Goal: Task Accomplishment & Management: Complete application form

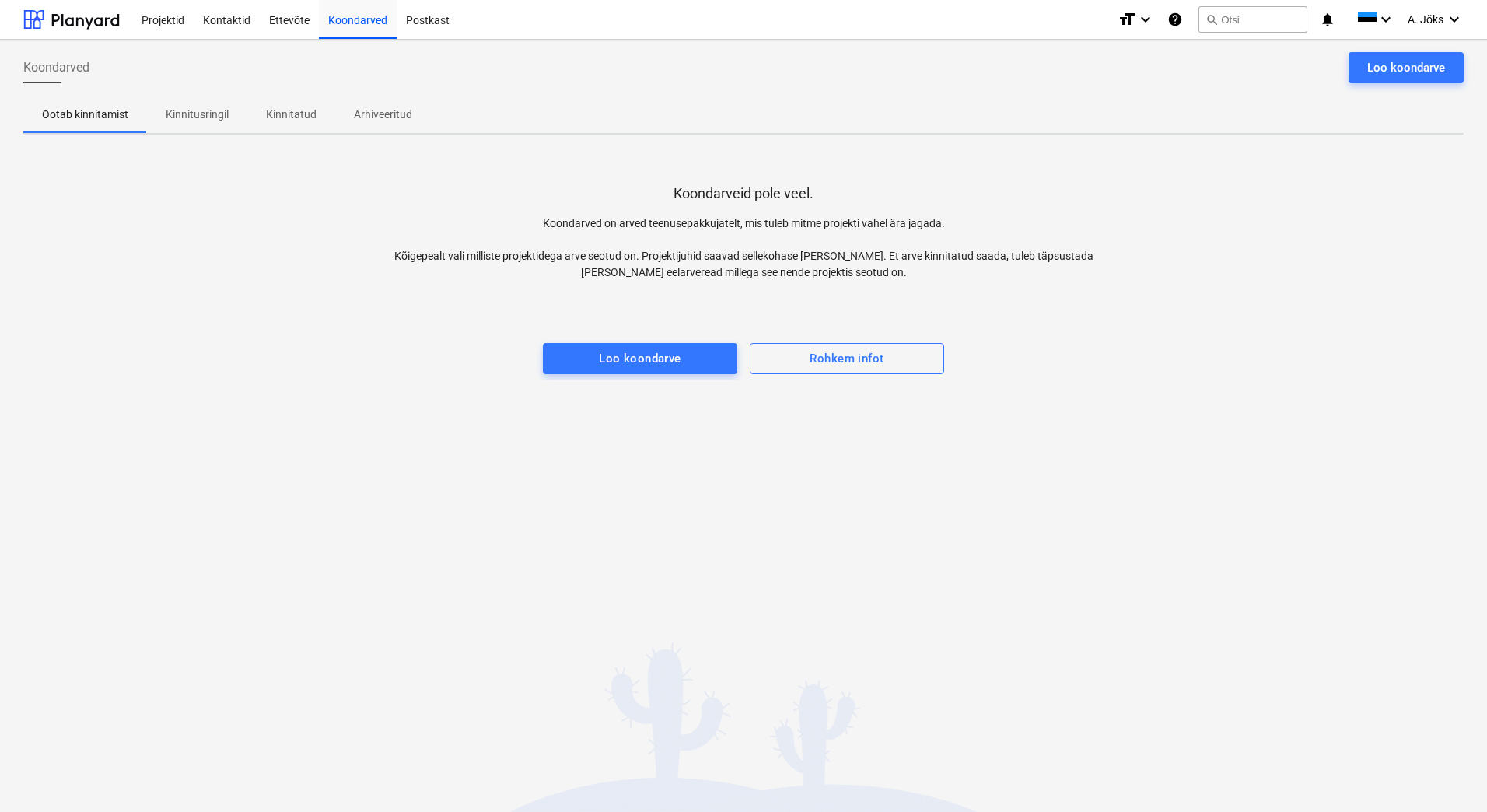
click at [418, 242] on p "Koondarved on arved teenusepakkujatelt, mis tuleb mitme projekti vahel ära jaga…" at bounding box center [743, 247] width 720 height 66
click at [1380, 72] on div "Loo koondarve" at bounding box center [1405, 68] width 78 height 21
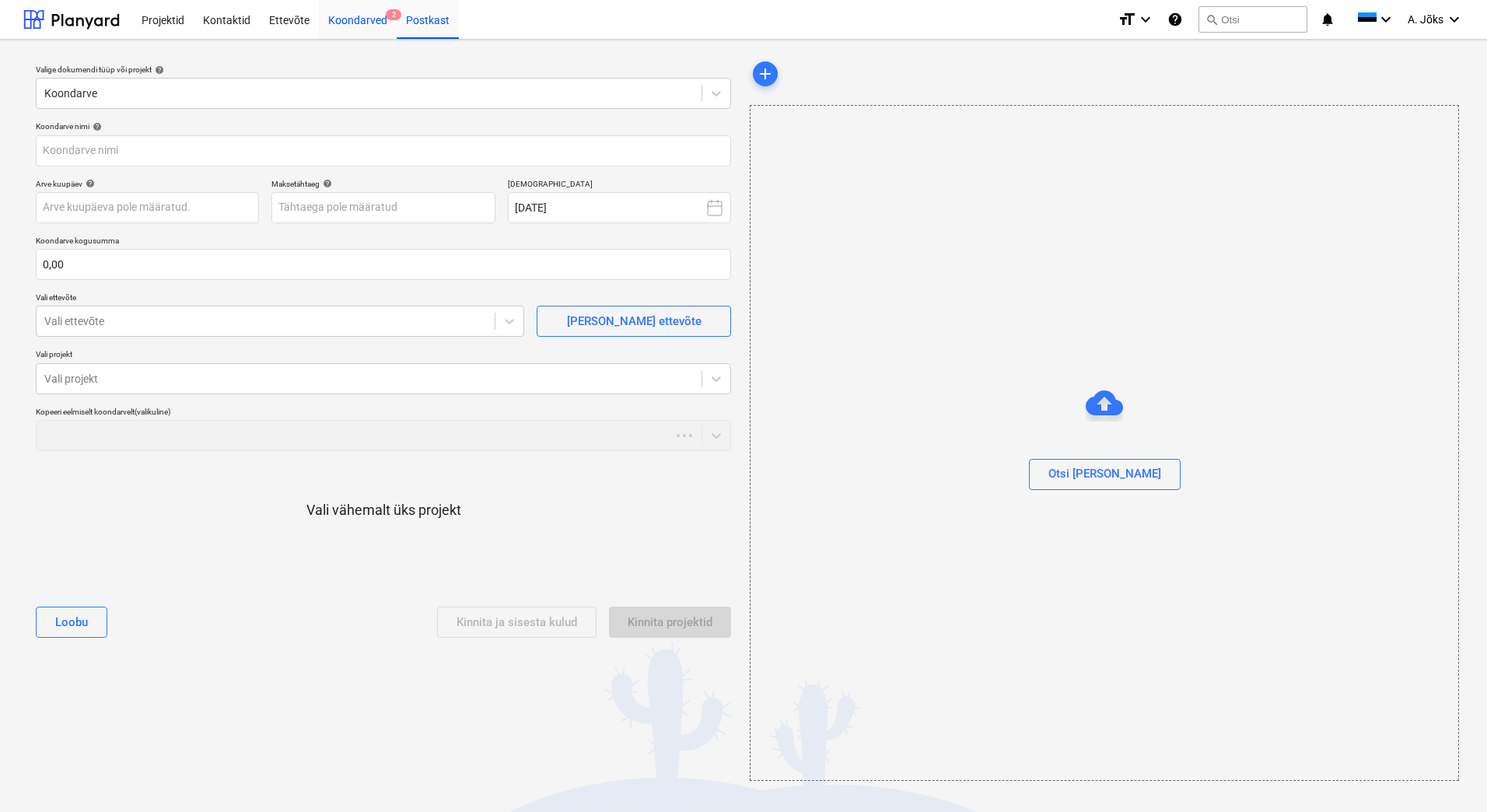
click at [356, 21] on div "Koondarved 2" at bounding box center [358, 19] width 78 height 39
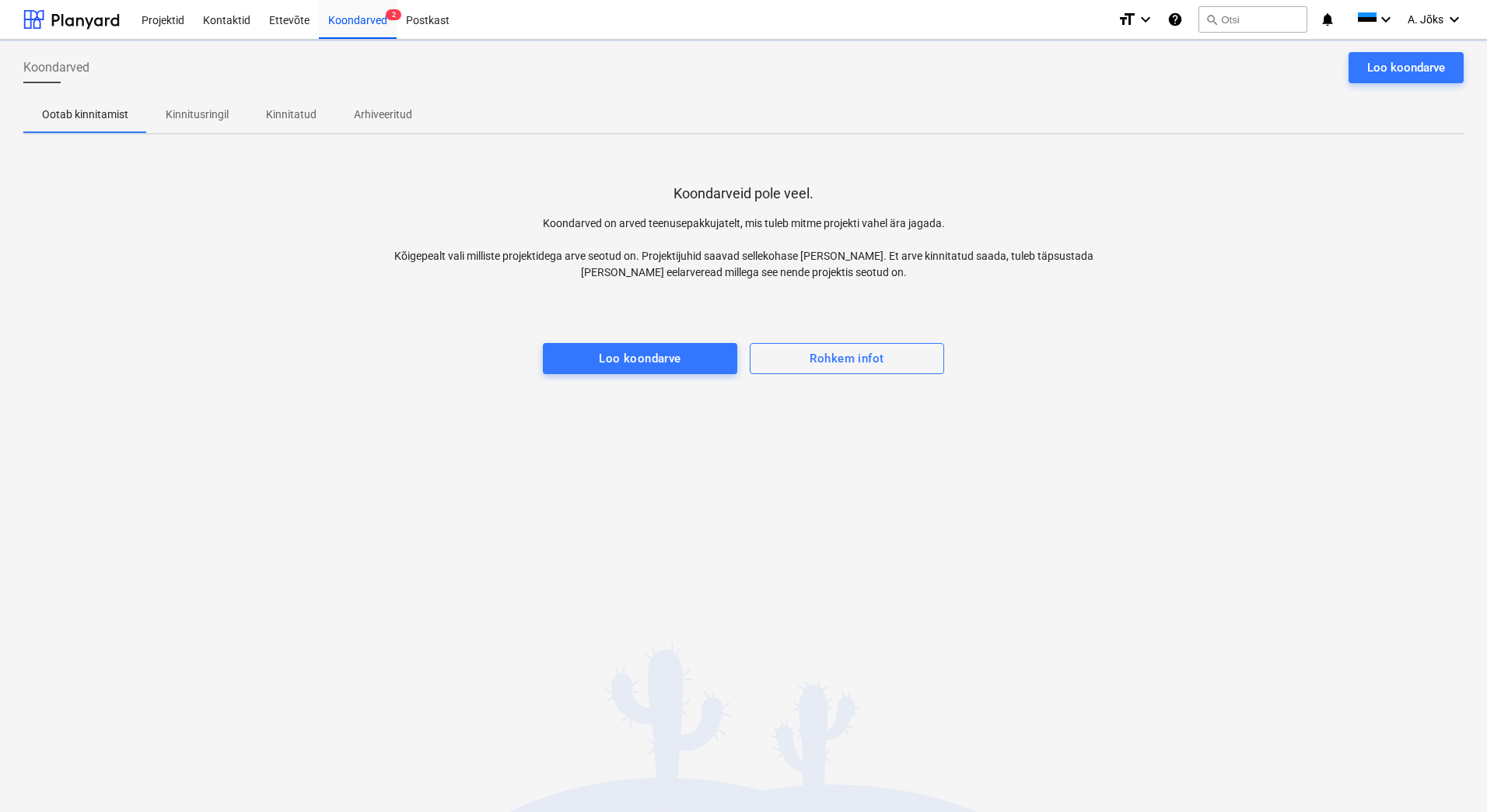
click at [352, 312] on div at bounding box center [744, 328] width 1441 height 31
click at [282, 340] on div at bounding box center [744, 328] width 1441 height 31
click at [257, 312] on div at bounding box center [744, 328] width 1441 height 31
click at [203, 114] on p "Kinnitusringil" at bounding box center [209, 114] width 63 height 17
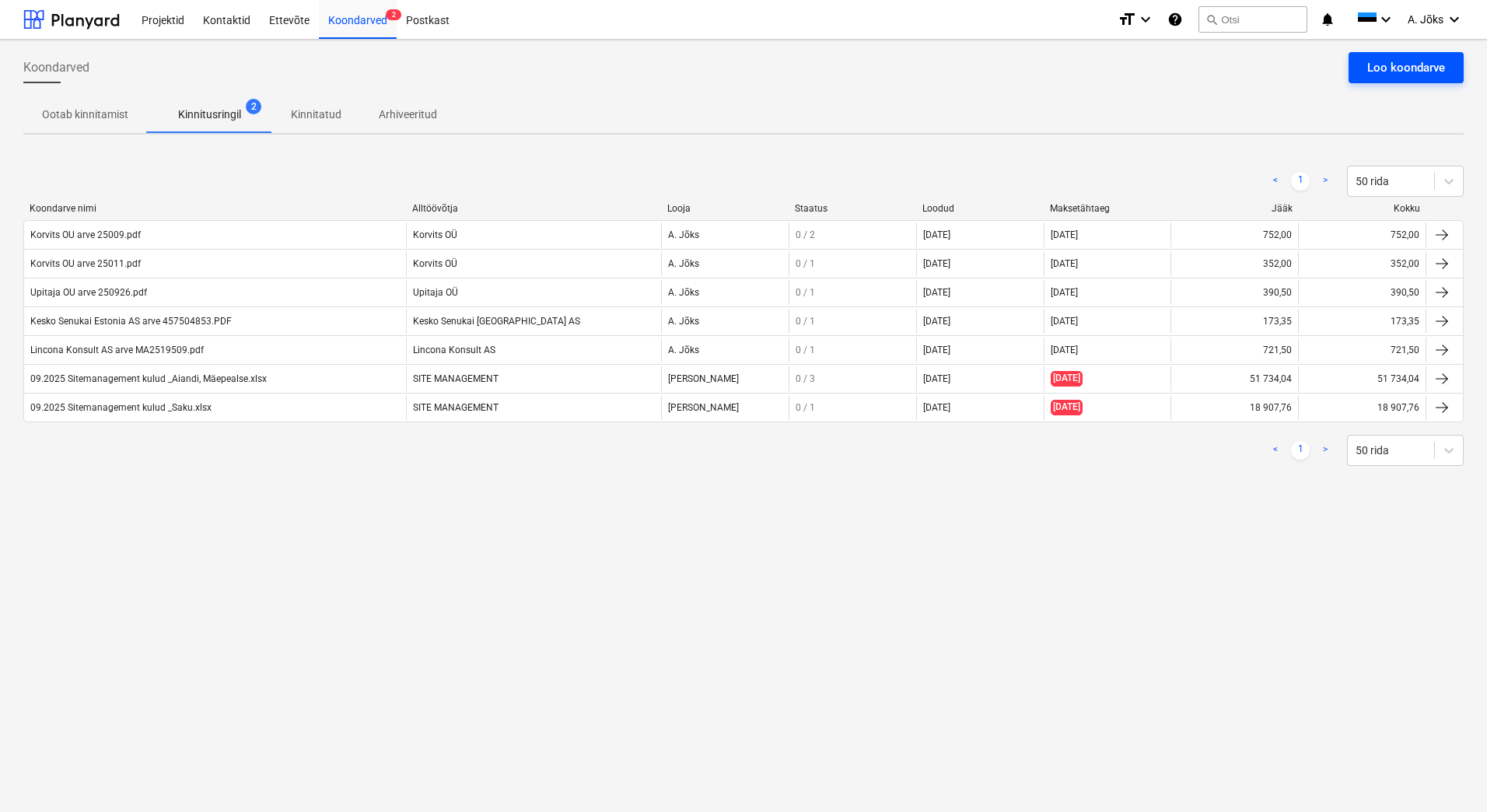
click at [1400, 70] on div "Loo koondarve" at bounding box center [1405, 68] width 78 height 21
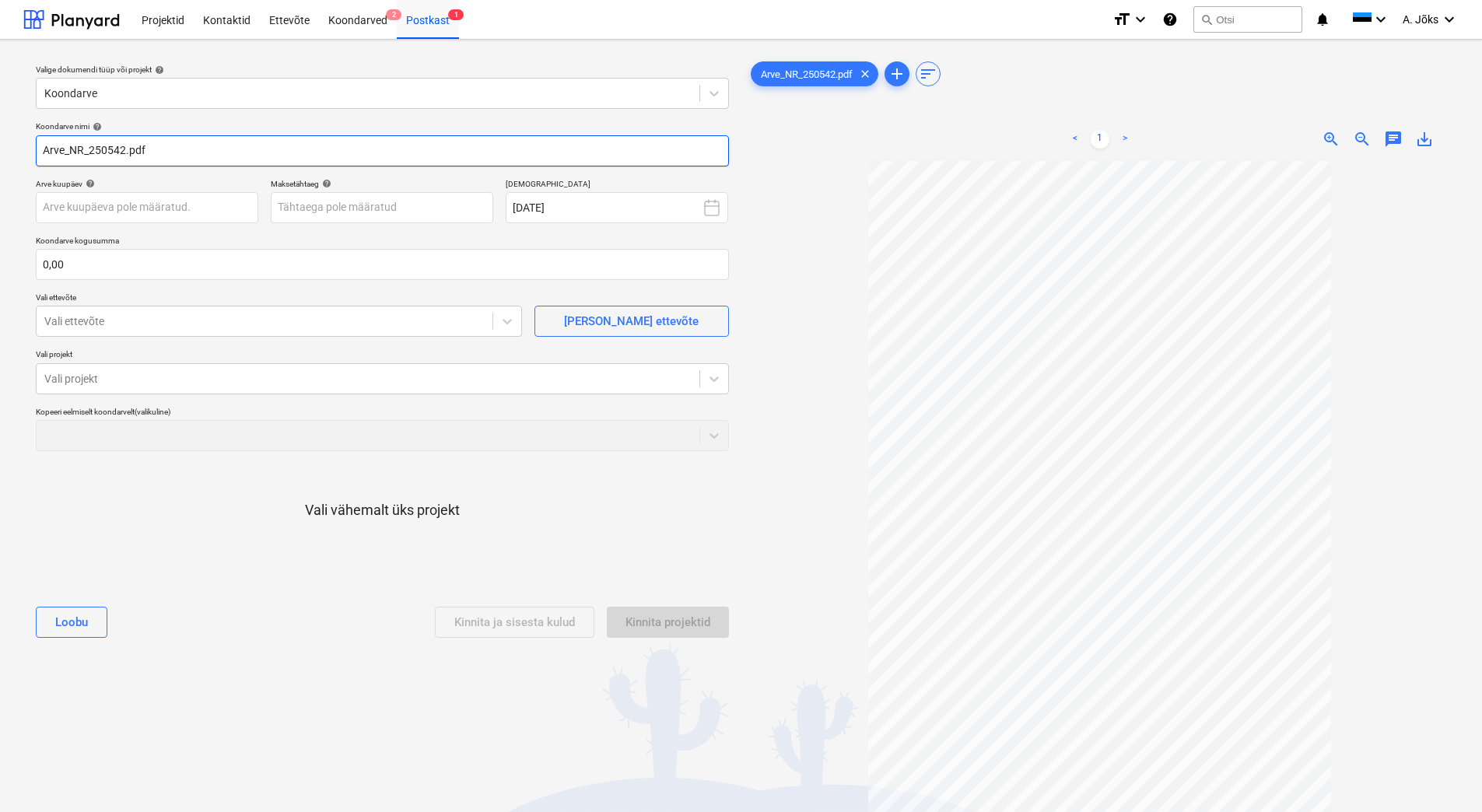
drag, startPoint x: 90, startPoint y: 151, endPoint x: -32, endPoint y: 156, distance: 122.1
click at [0, 156] on html "Projektid Kontaktid Ettevõte Koondarved 2 Postkast 1 format_size keyboard_arrow…" at bounding box center [741, 406] width 1482 height 812
paste input "Interno Plaadimaja OÜ"
type input "Interno Plaadimaja OU arve 250542.pdf"
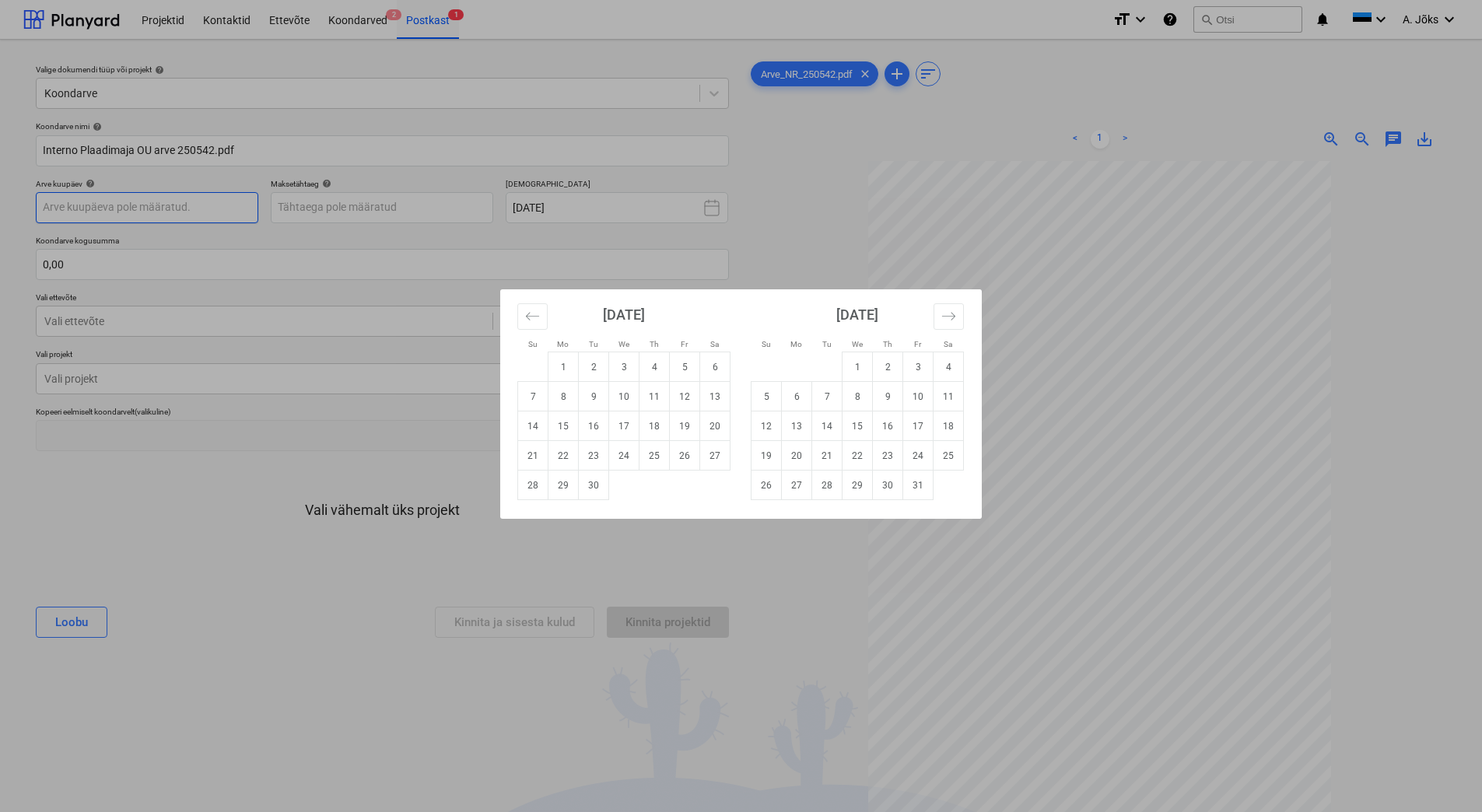
drag, startPoint x: 116, startPoint y: 206, endPoint x: 179, endPoint y: 222, distance: 65.0
click at [120, 206] on body "Projektid Kontaktid Ettevõte Koondarved 2 Postkast 1 format_size keyboard_arrow…" at bounding box center [741, 406] width 1482 height 812
click at [865, 371] on td "1" at bounding box center [857, 367] width 30 height 29
type input "[DATE]"
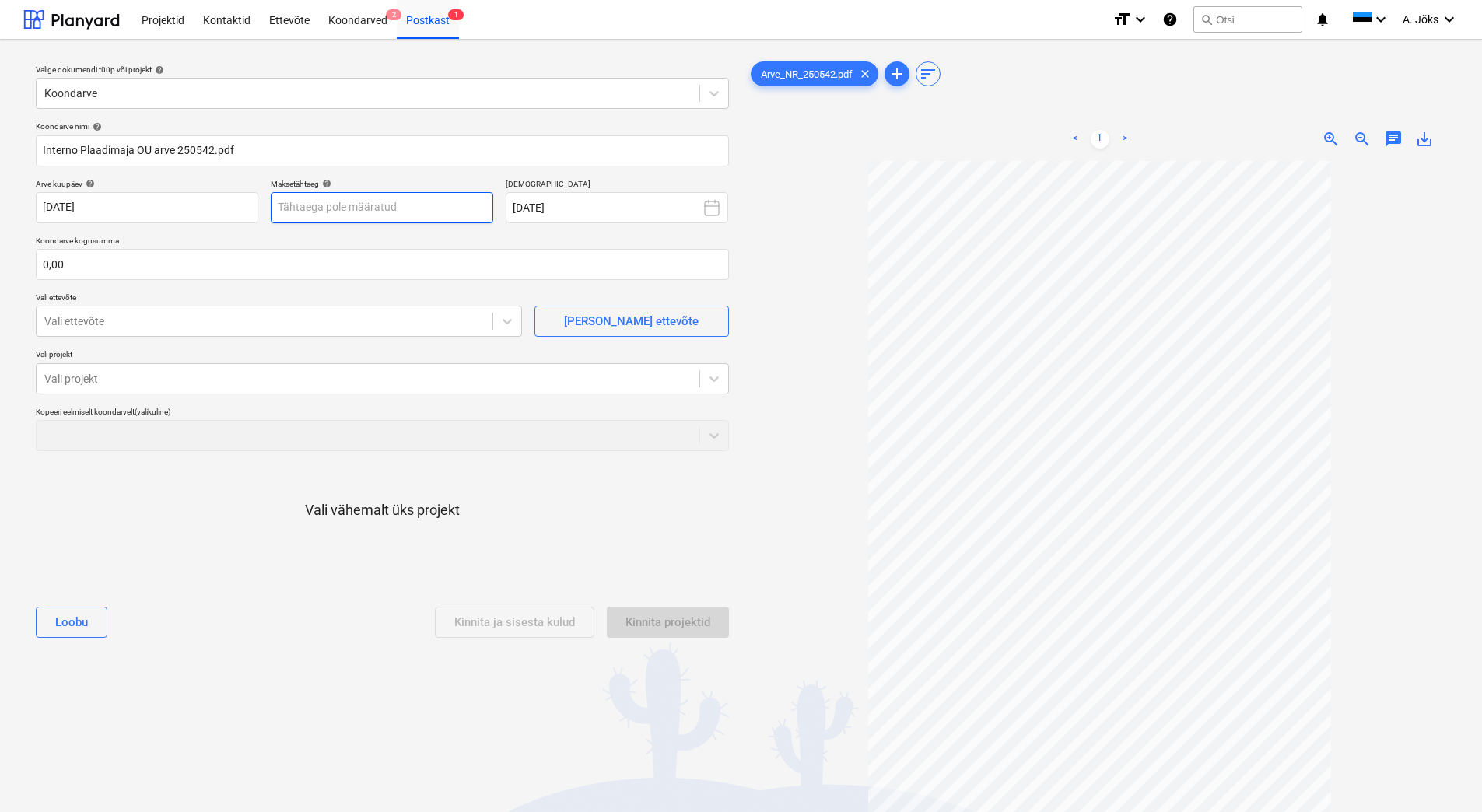
click at [416, 216] on body "Projektid Kontaktid Ettevõte Koondarved 2 Postkast 1 format_size keyboard_arrow…" at bounding box center [741, 406] width 1482 height 812
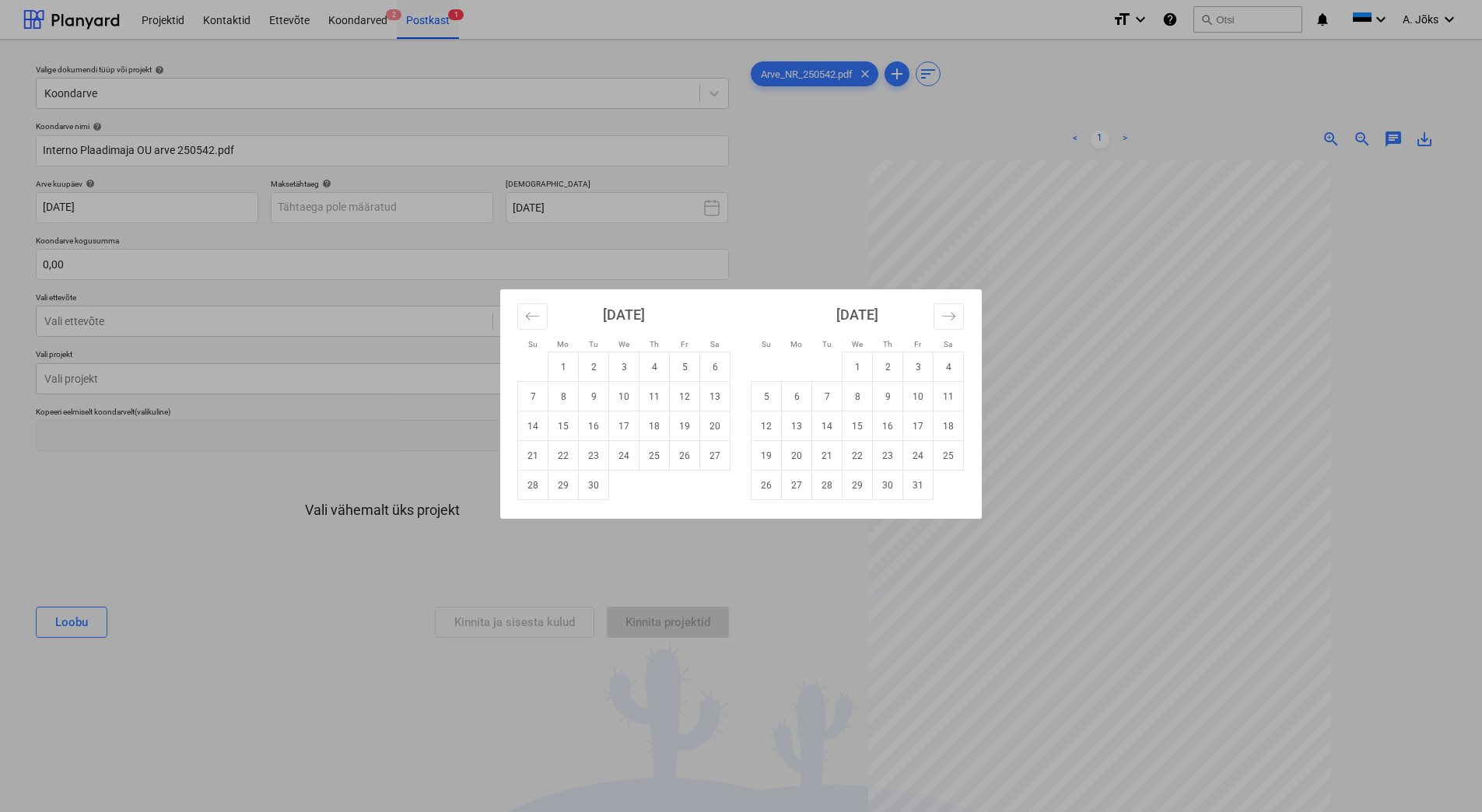
drag, startPoint x: 794, startPoint y: 458, endPoint x: 519, endPoint y: 350, distance: 295.4
click at [793, 458] on td "20" at bounding box center [796, 456] width 30 height 29
type input "[DATE]"
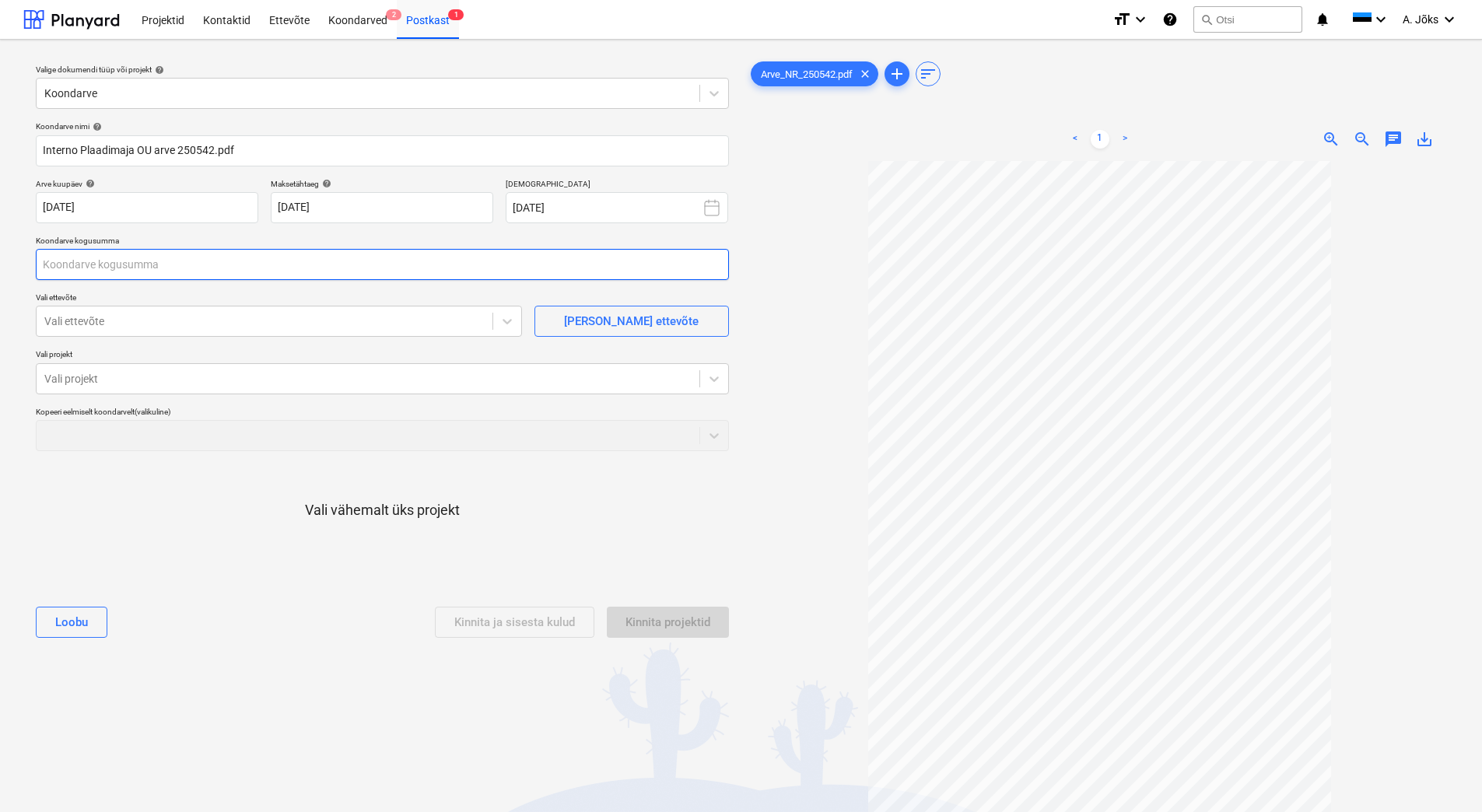
click at [173, 268] on input "text" at bounding box center [382, 264] width 693 height 31
type input "0,00"
click at [134, 268] on input "text" at bounding box center [382, 264] width 693 height 31
type input "17 546,10"
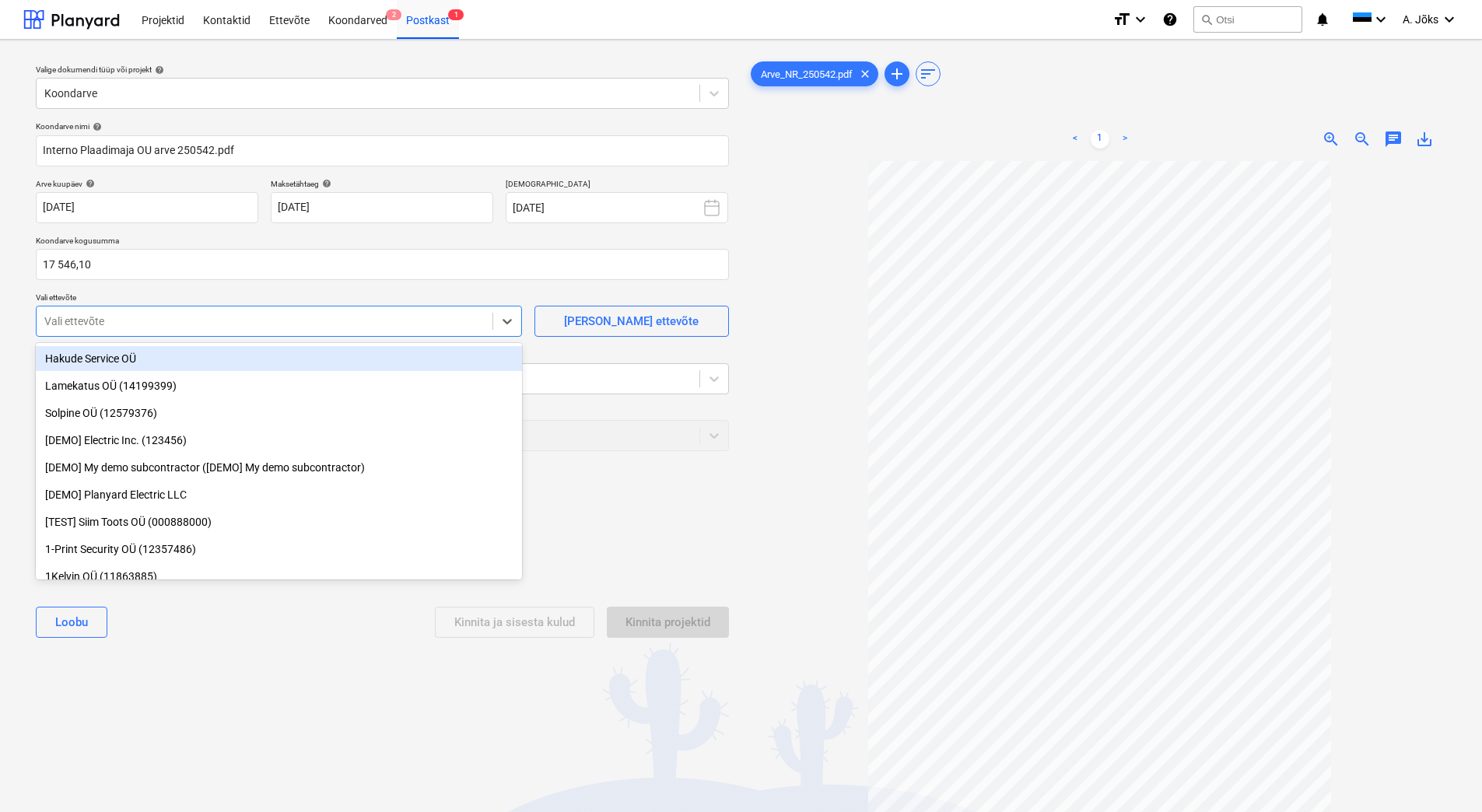
click at [124, 317] on div at bounding box center [264, 321] width 440 height 16
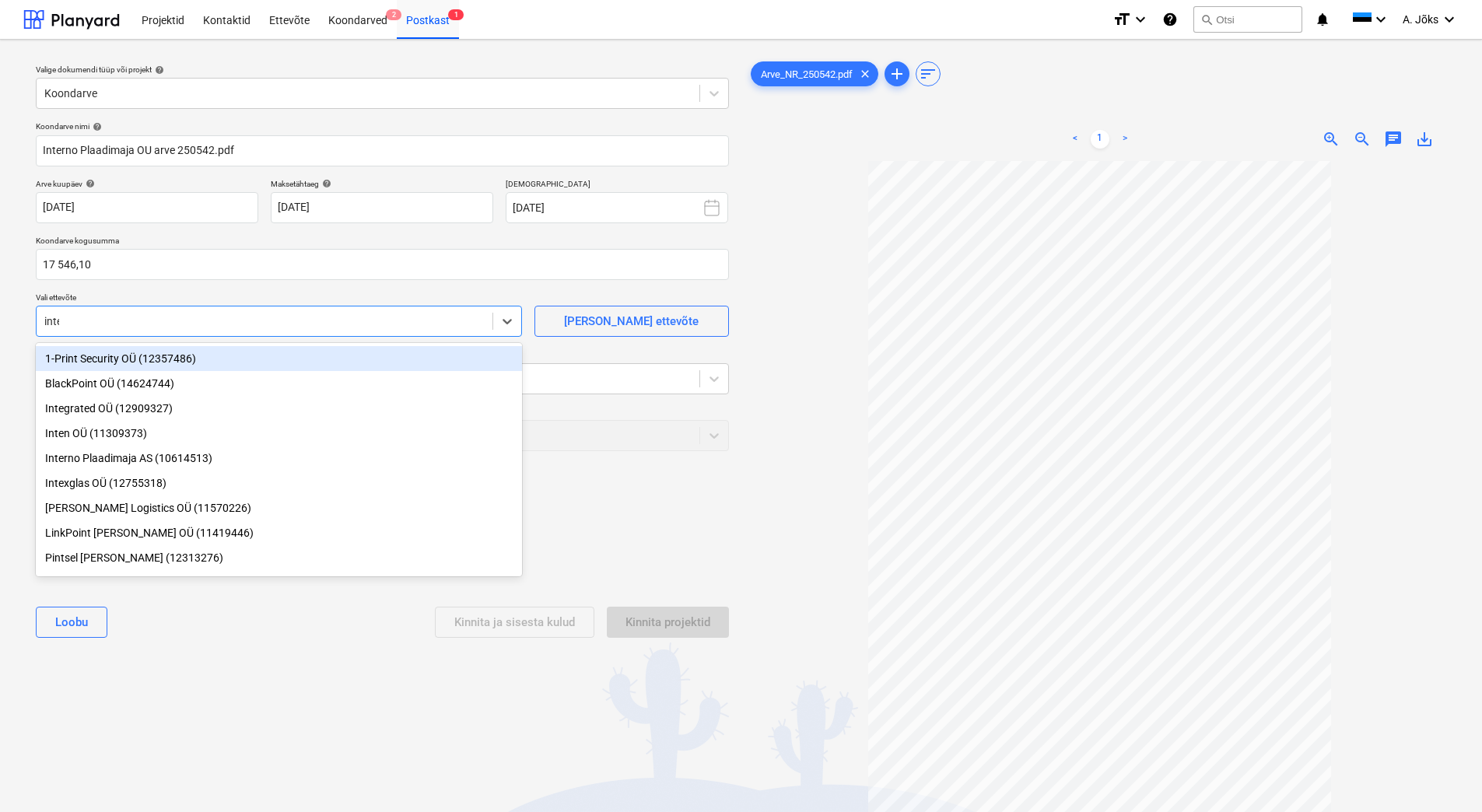
type input "inter"
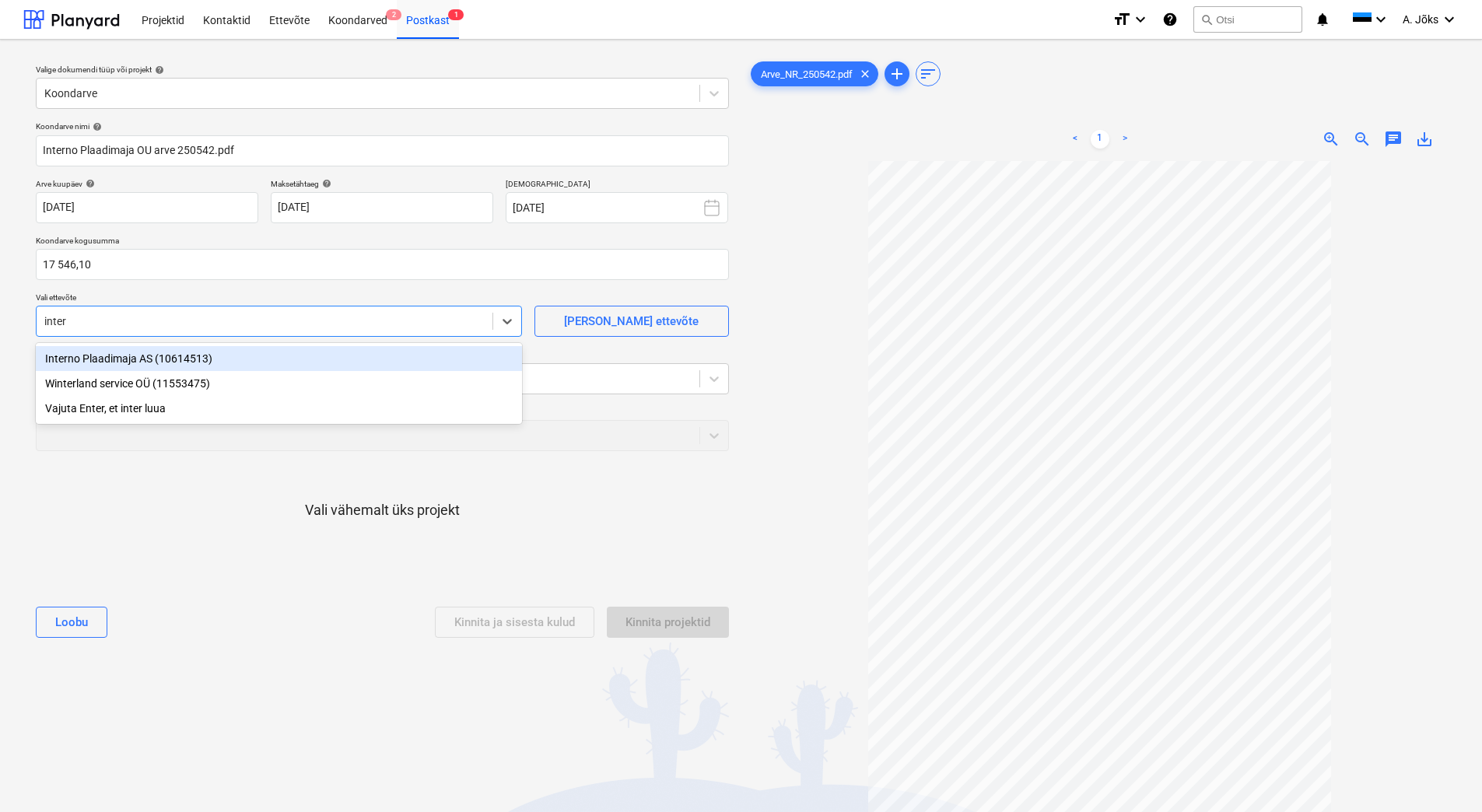
click at [110, 360] on div "Interno Plaadimaja AS (10614513)" at bounding box center [278, 357] width 486 height 25
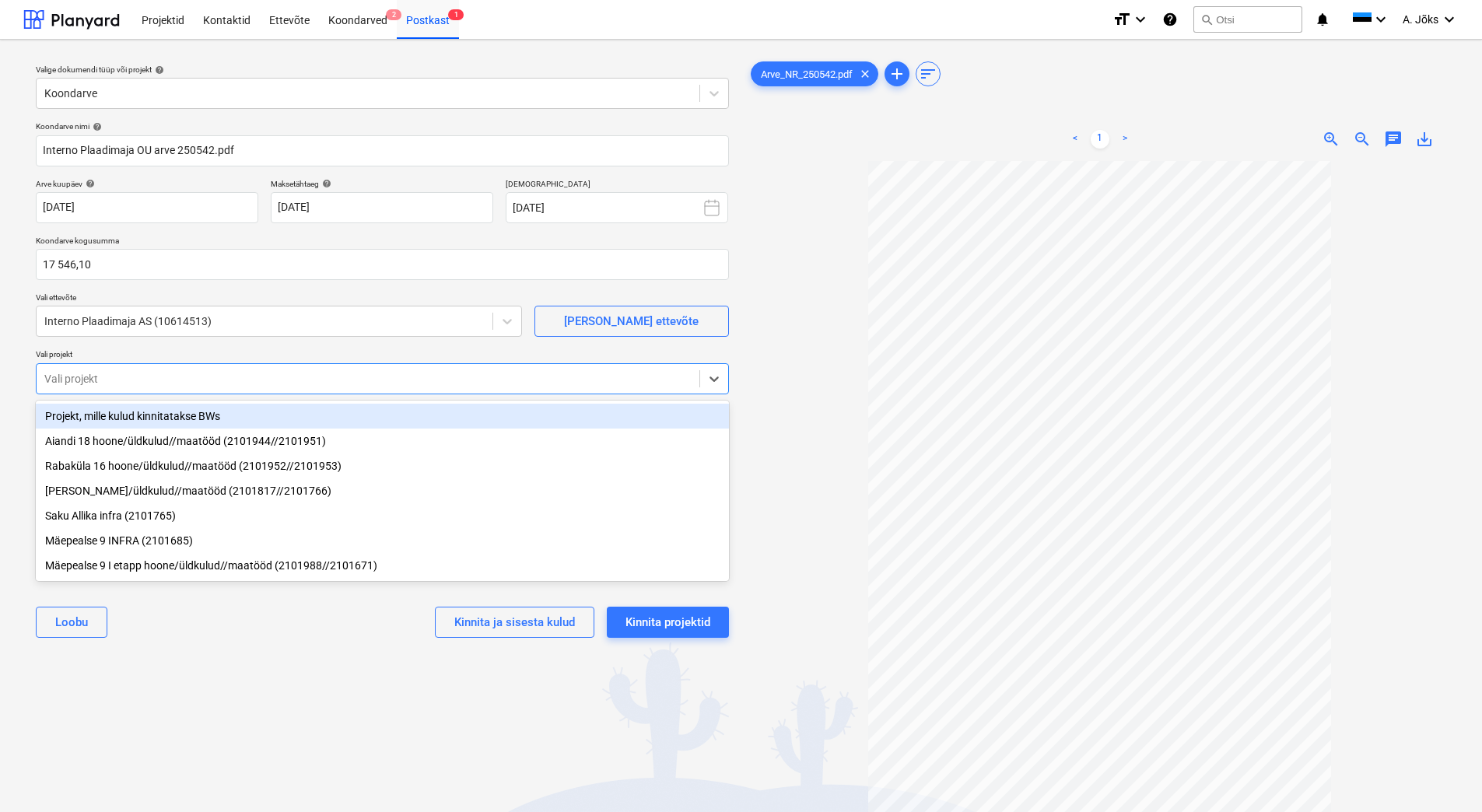
click at [110, 378] on div at bounding box center [367, 379] width 647 height 16
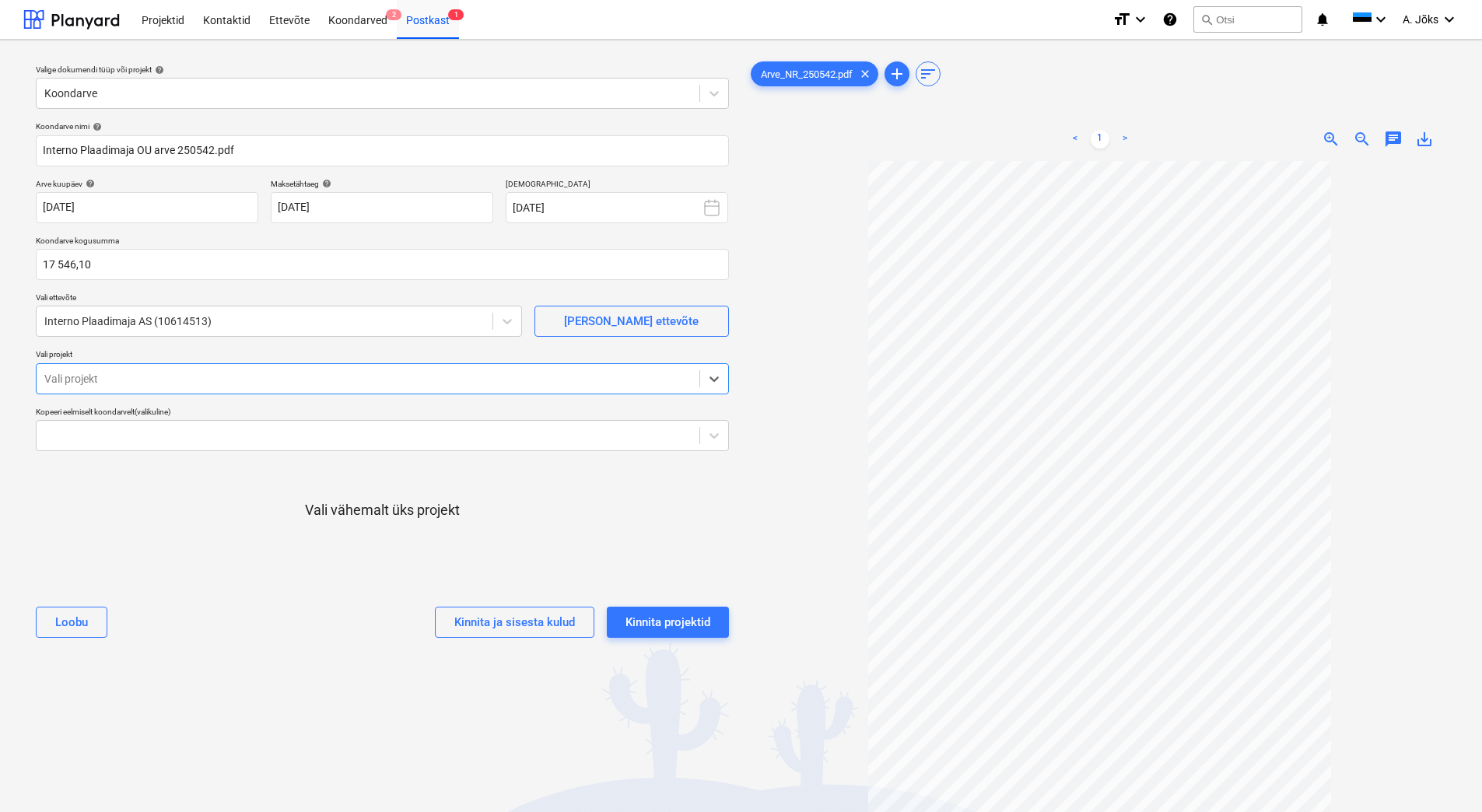
click at [207, 375] on div at bounding box center [367, 379] width 647 height 16
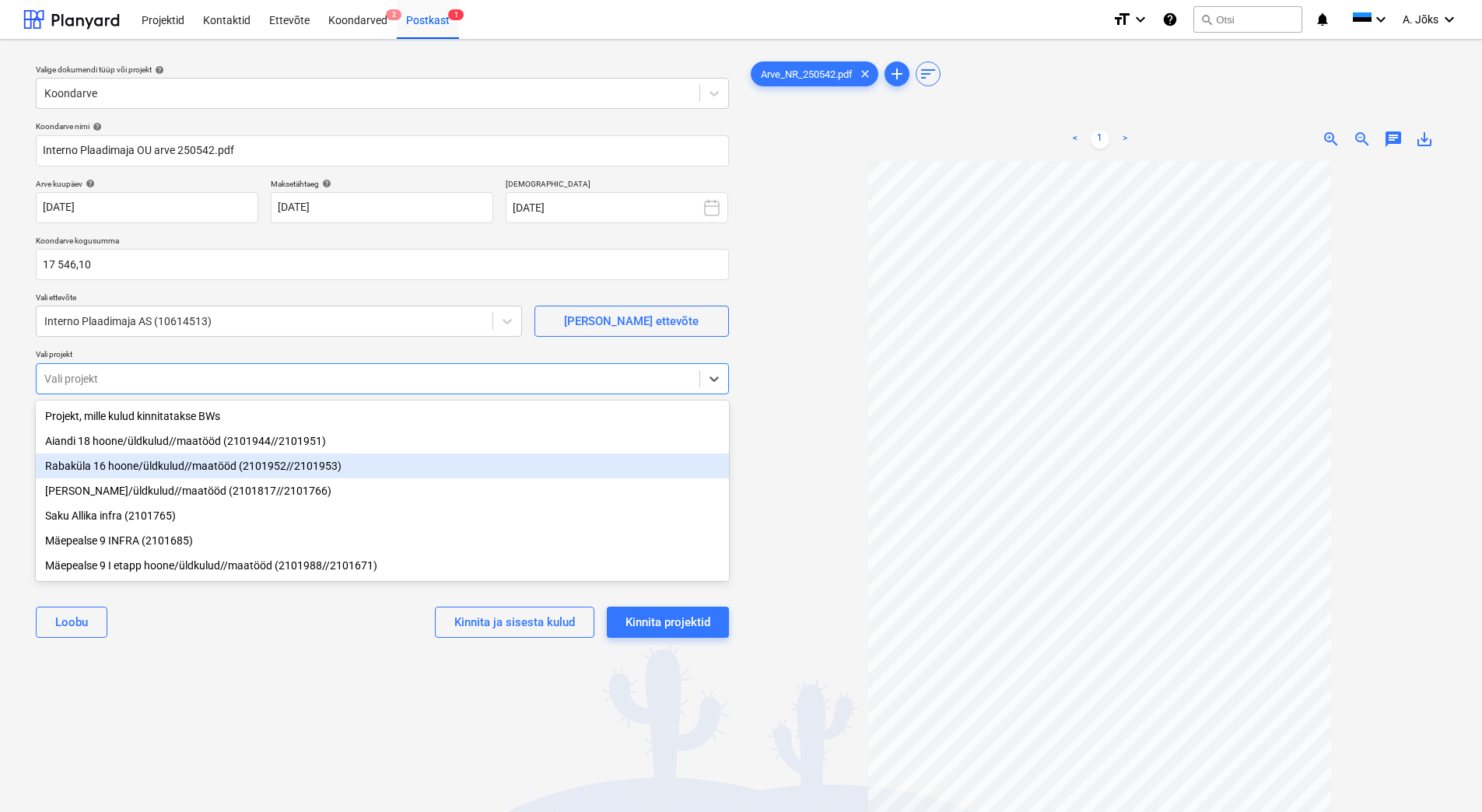
click at [179, 465] on div "Rabaküla 16 hoone/üldkulud//maatööd (2101952//2101953)" at bounding box center [382, 465] width 693 height 25
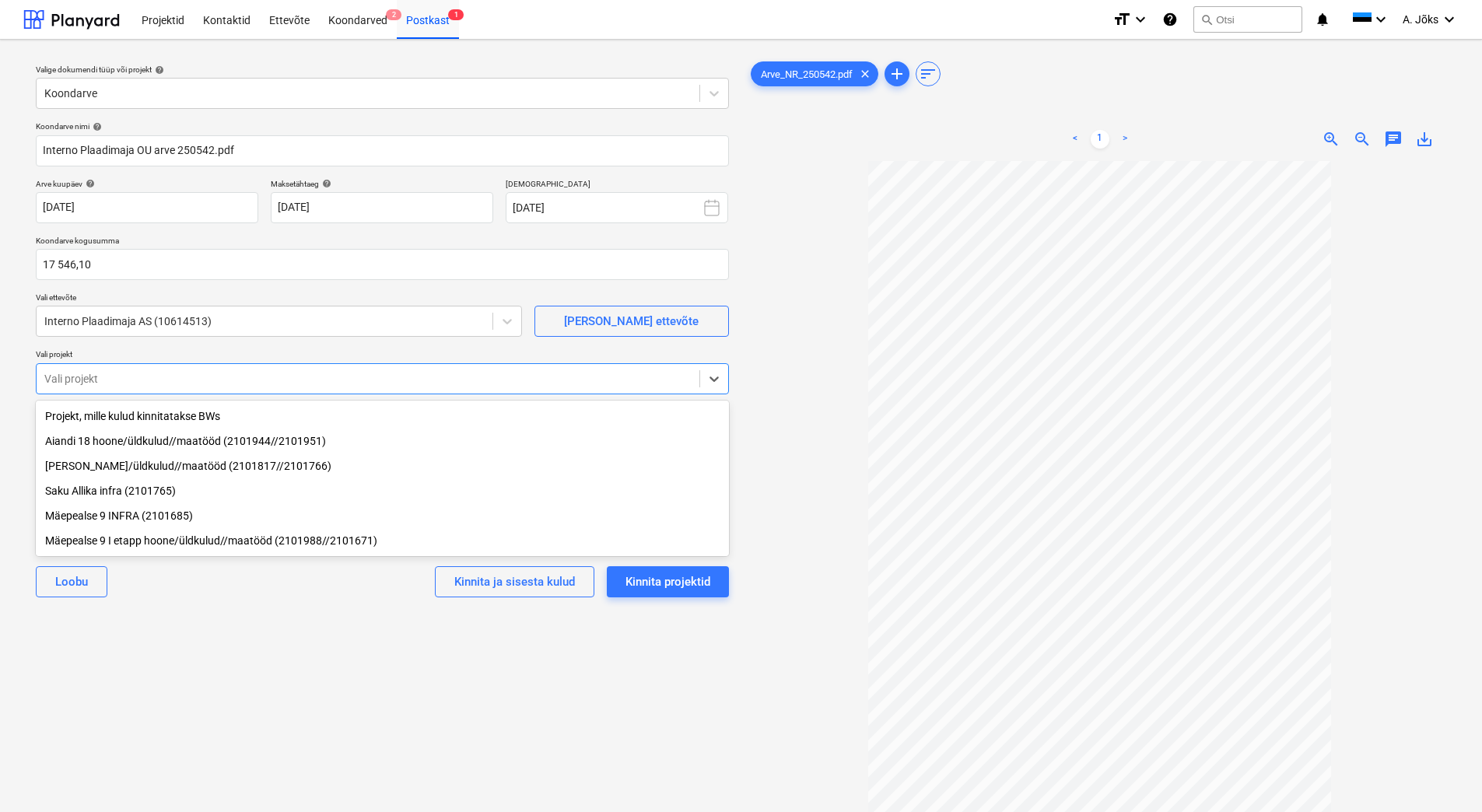
click at [213, 645] on div "Valige dokumendi tüüp või projekt help Koondarve Koondarve nimi help Interno Pl…" at bounding box center [382, 494] width 718 height 884
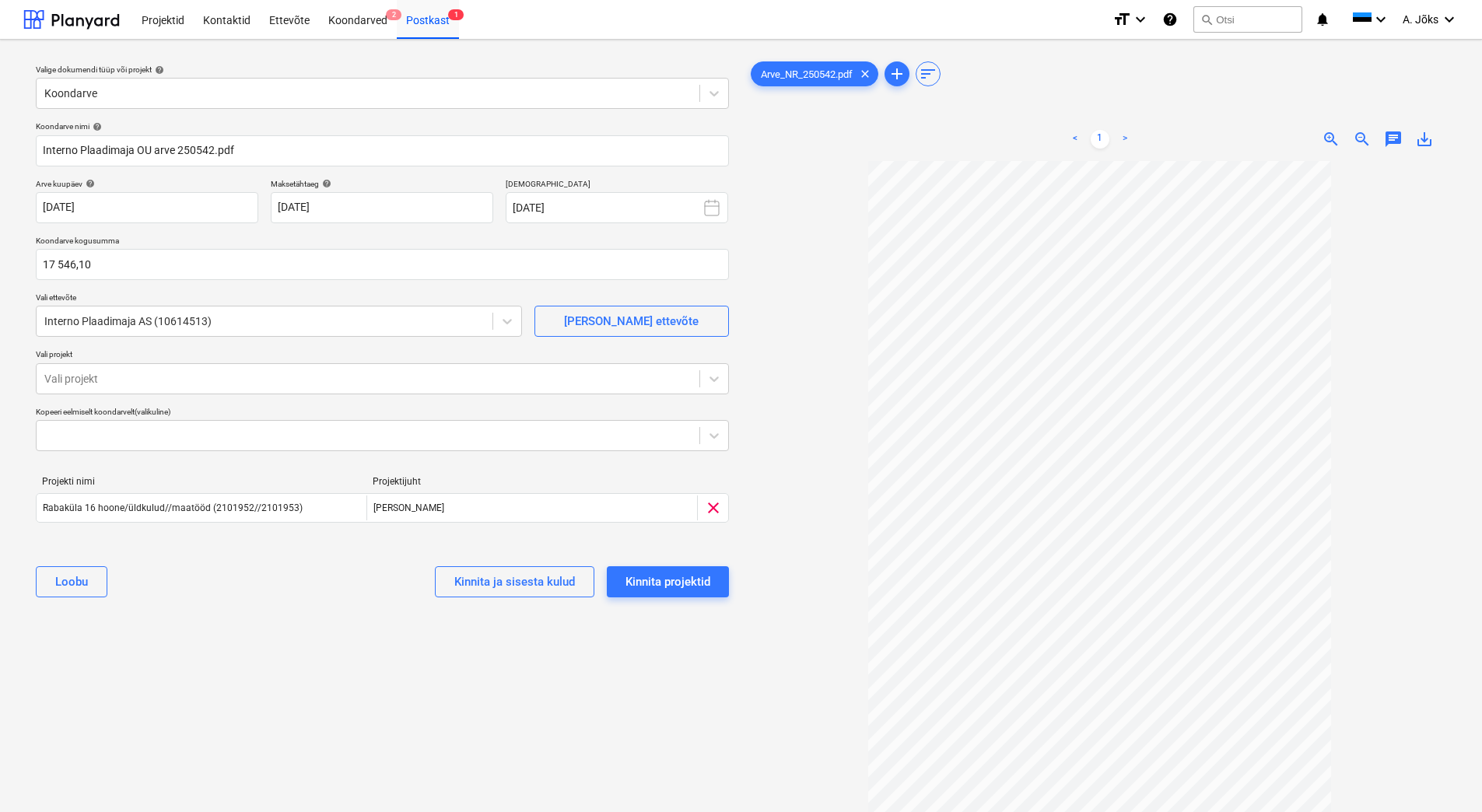
click at [1389, 138] on span "chat" at bounding box center [1393, 138] width 19 height 19
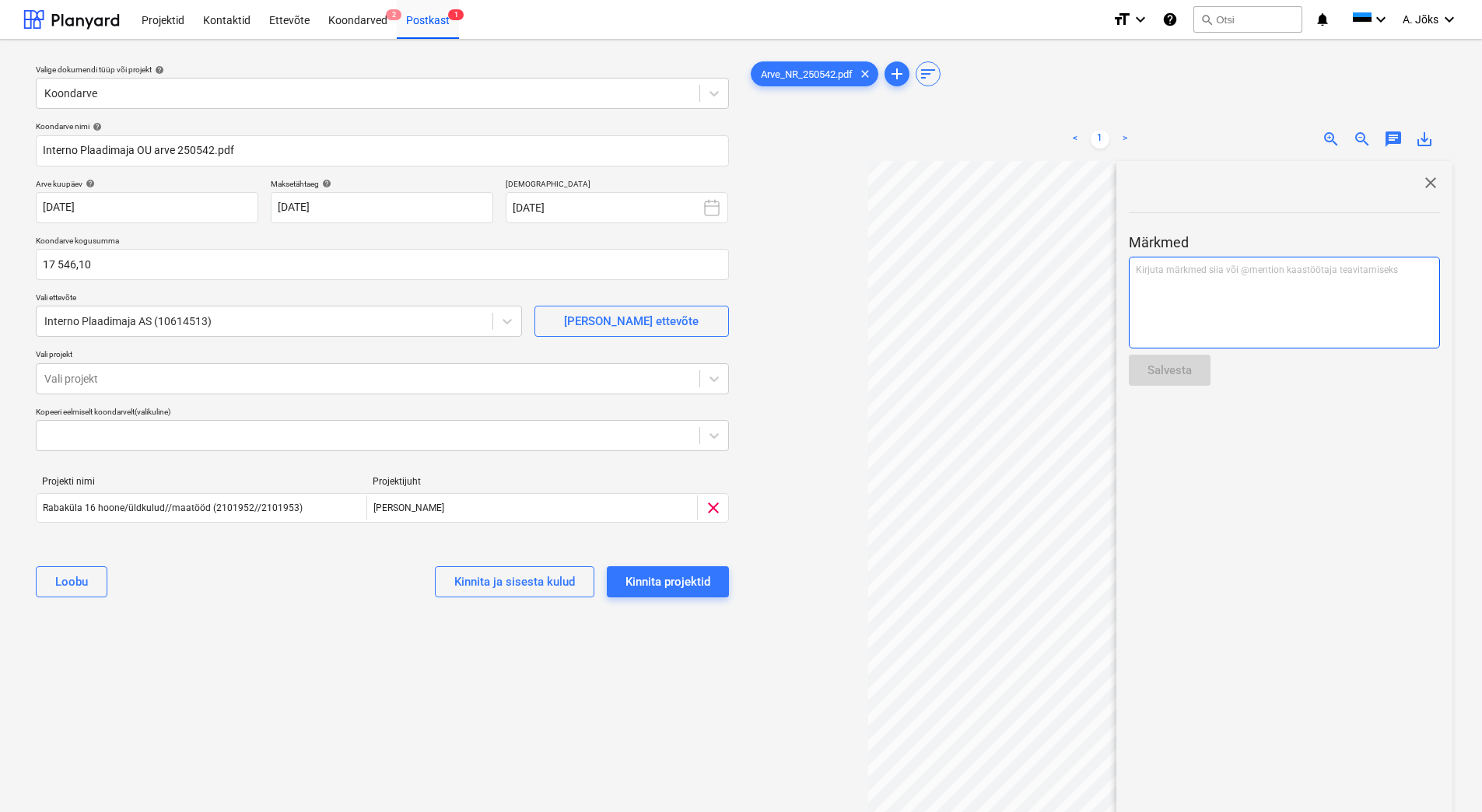
click at [1255, 299] on div "Kirjuta märkmed siia või @mention kaastöötaja teavitamiseks ﻿" at bounding box center [1284, 301] width 311 height 91
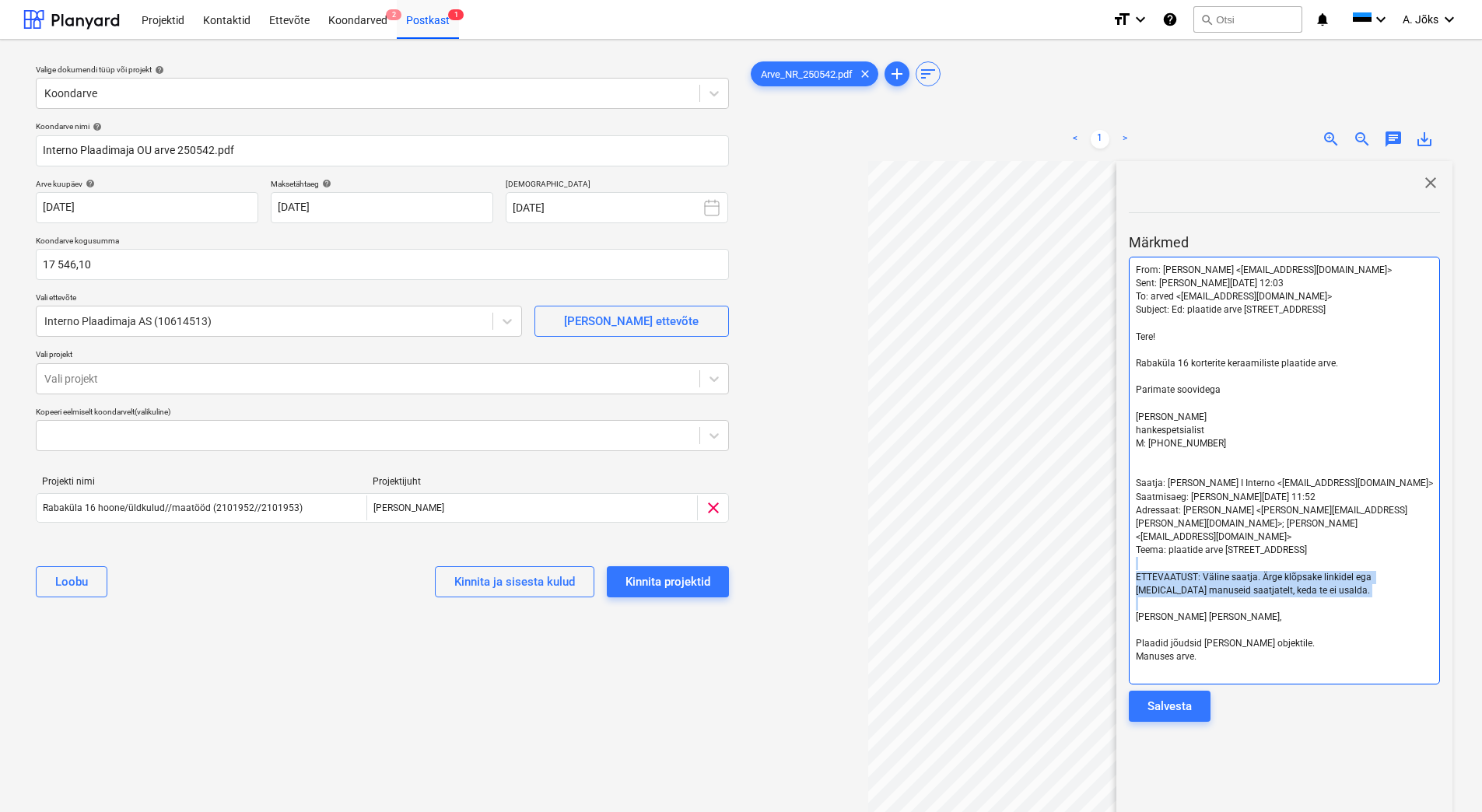
drag, startPoint x: 1298, startPoint y: 583, endPoint x: 1130, endPoint y: 556, distance: 170.2
click at [1130, 556] on div "From: [PERSON_NAME] <[EMAIL_ADDRESS][DOMAIN_NAME]> Sent: [DATE] 12:03 To: arved…" at bounding box center [1284, 470] width 311 height 428
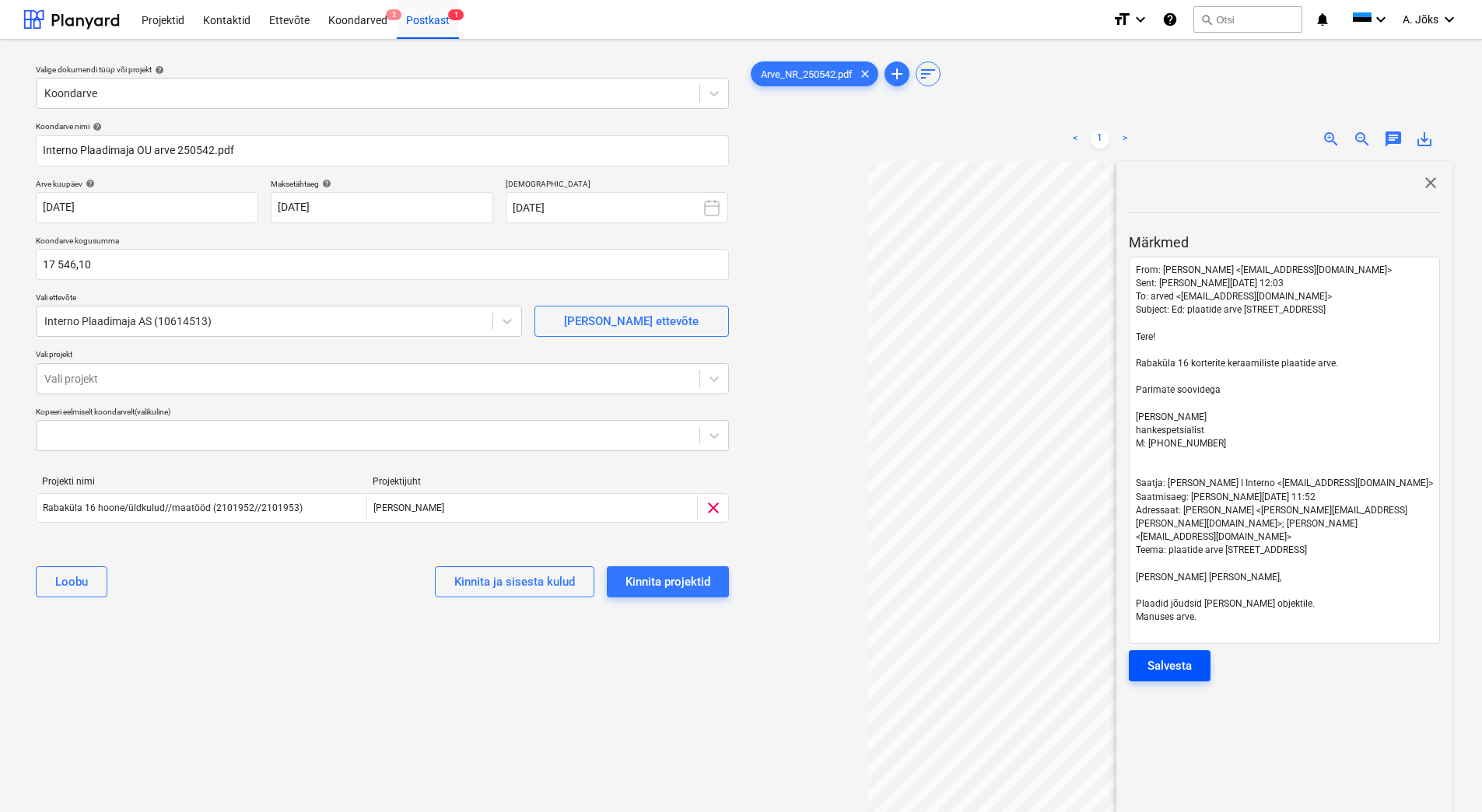
click at [1180, 656] on div "Salvesta" at bounding box center [1169, 666] width 44 height 21
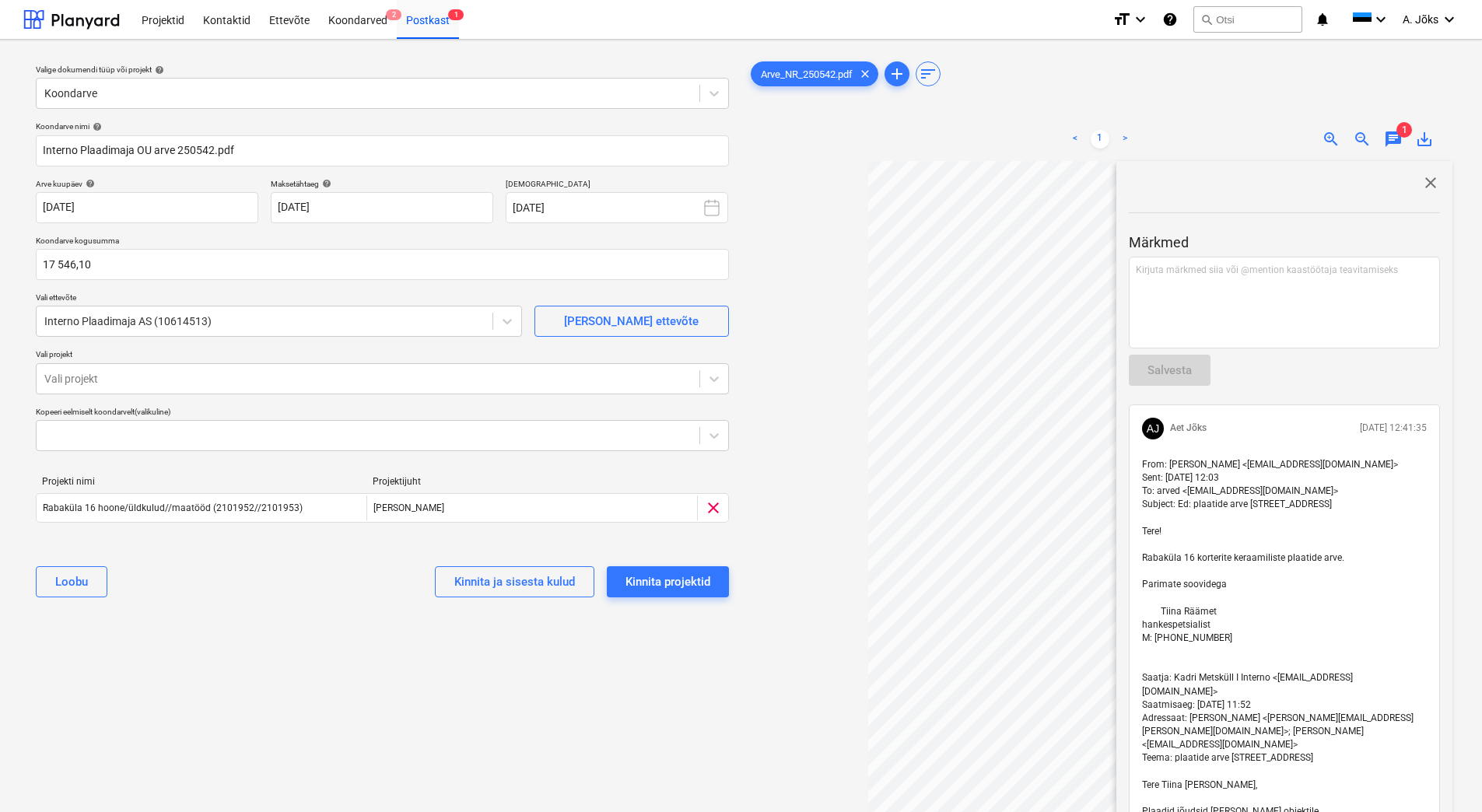
click at [1423, 189] on span "close" at bounding box center [1430, 183] width 19 height 19
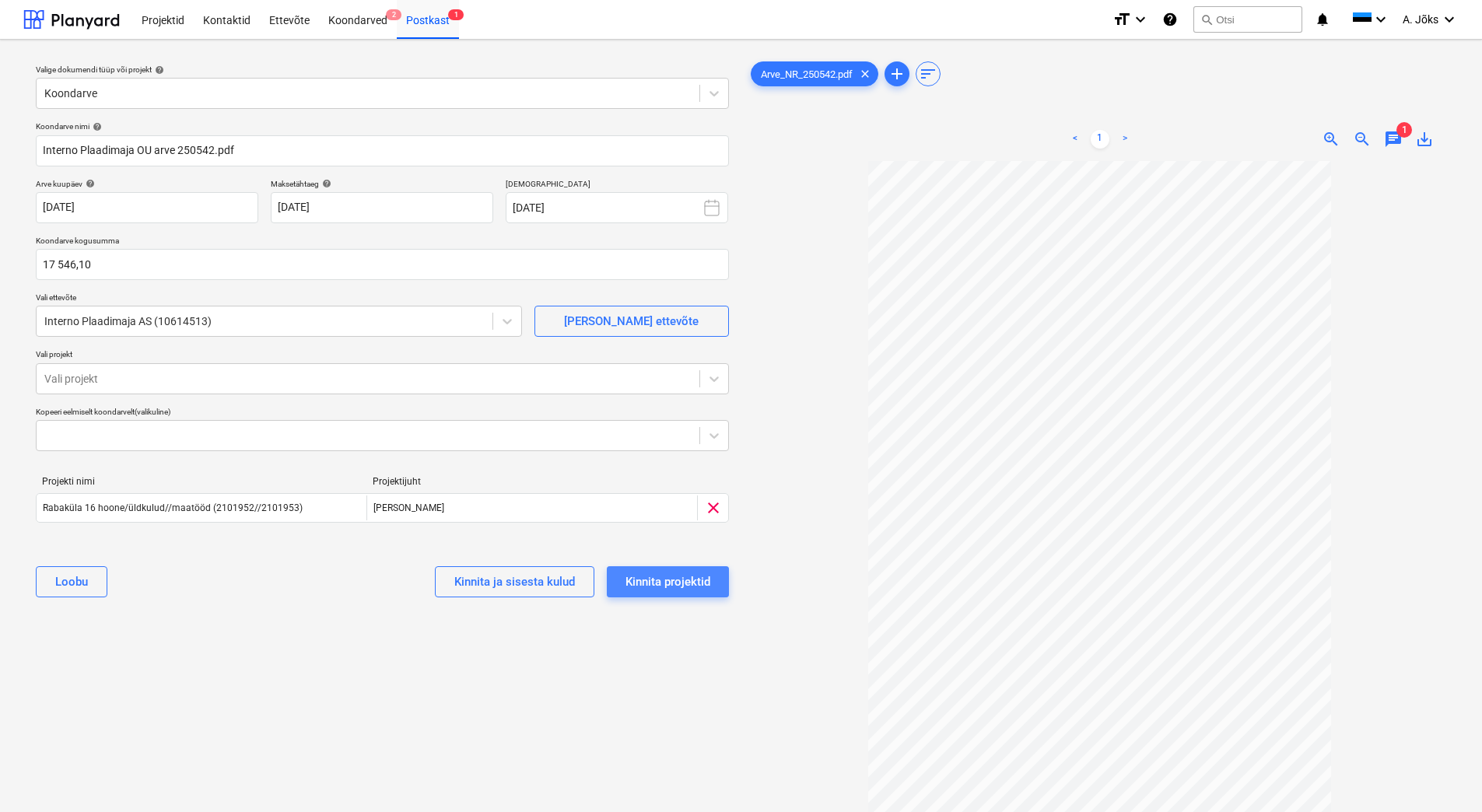
click at [659, 578] on div "Kinnita projektid" at bounding box center [668, 581] width 84 height 21
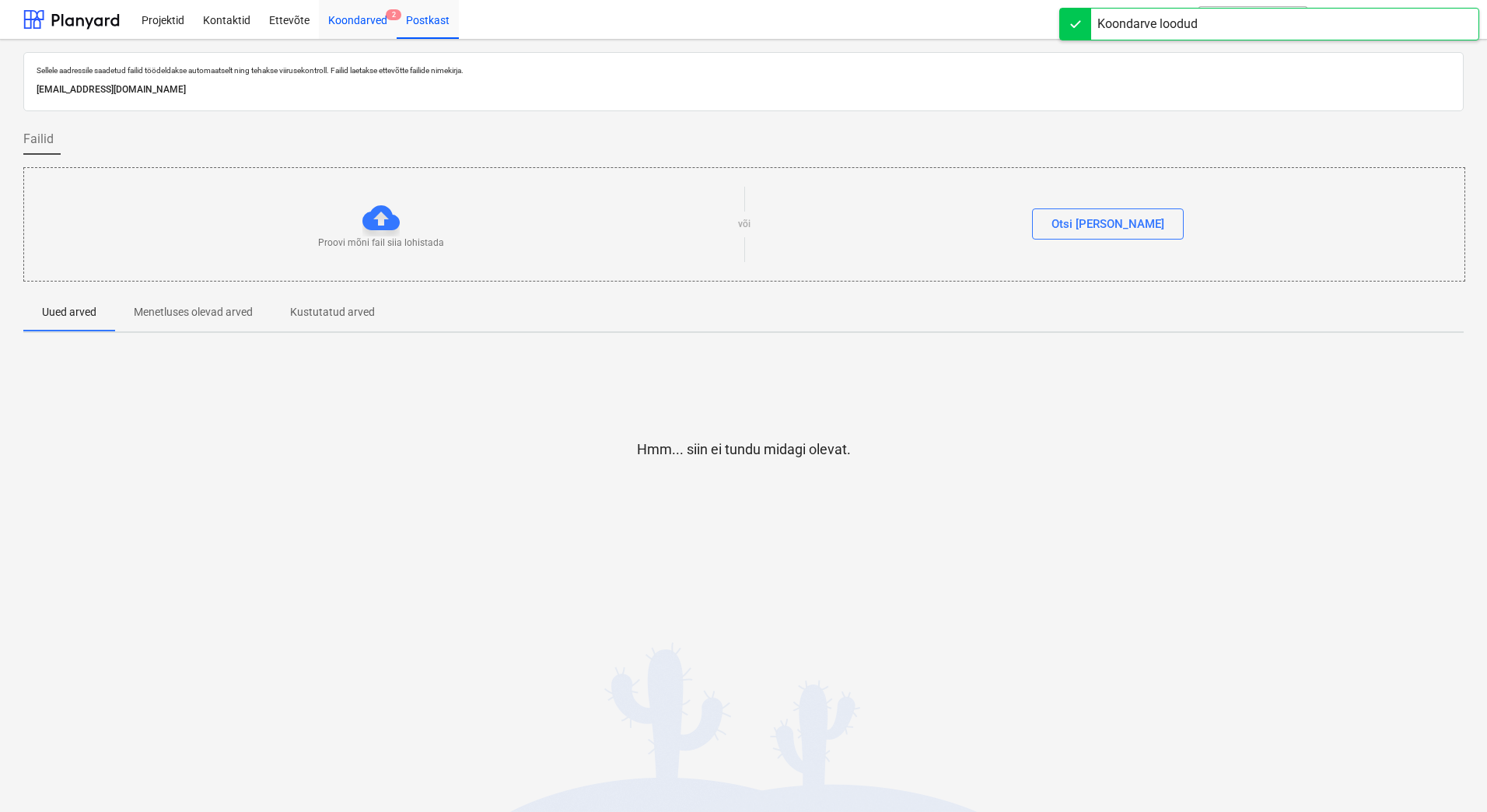
click at [350, 31] on div "Koondarved 2" at bounding box center [358, 19] width 78 height 39
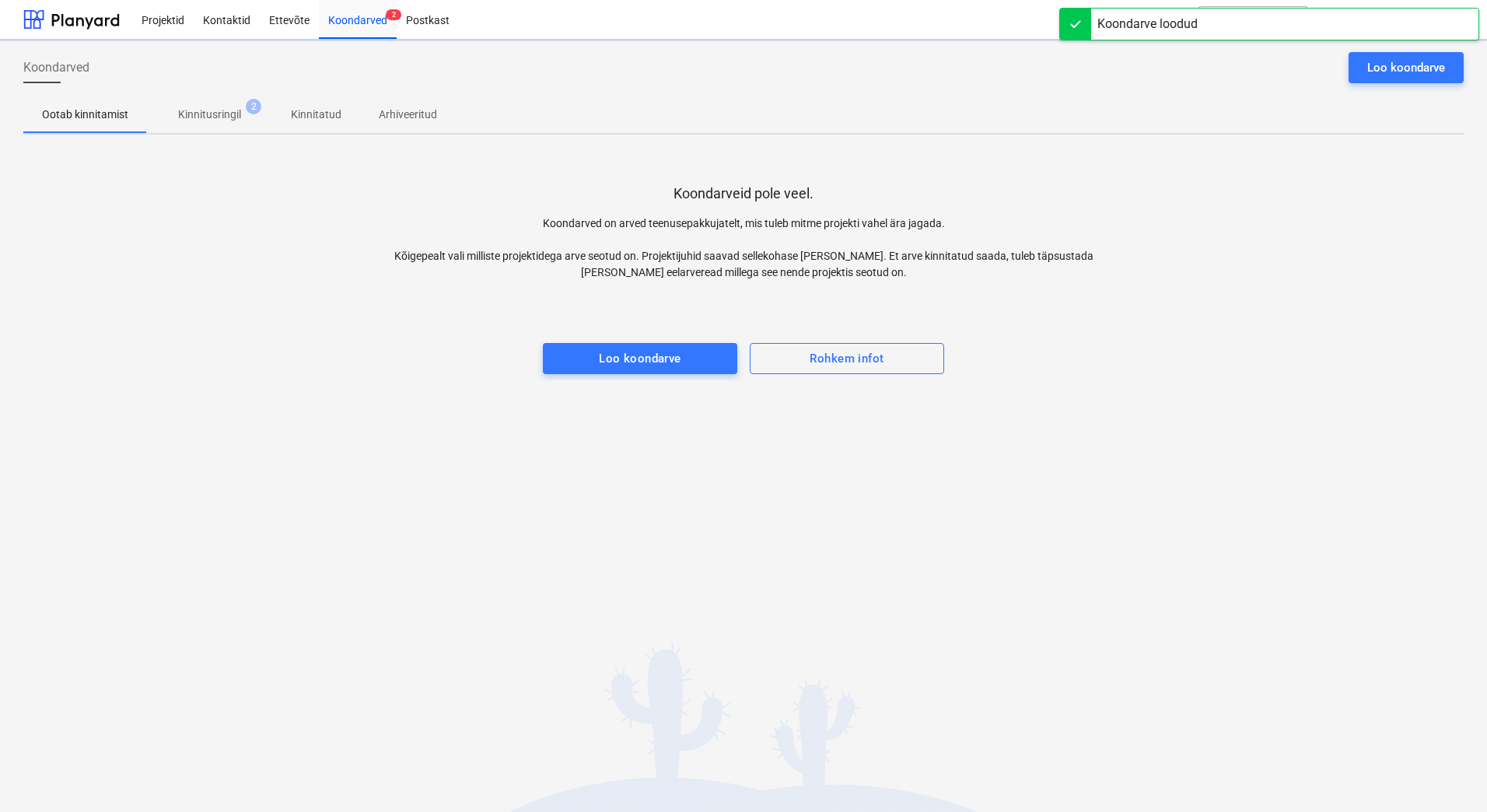
click at [231, 113] on p "Kinnitusringil" at bounding box center [209, 114] width 63 height 17
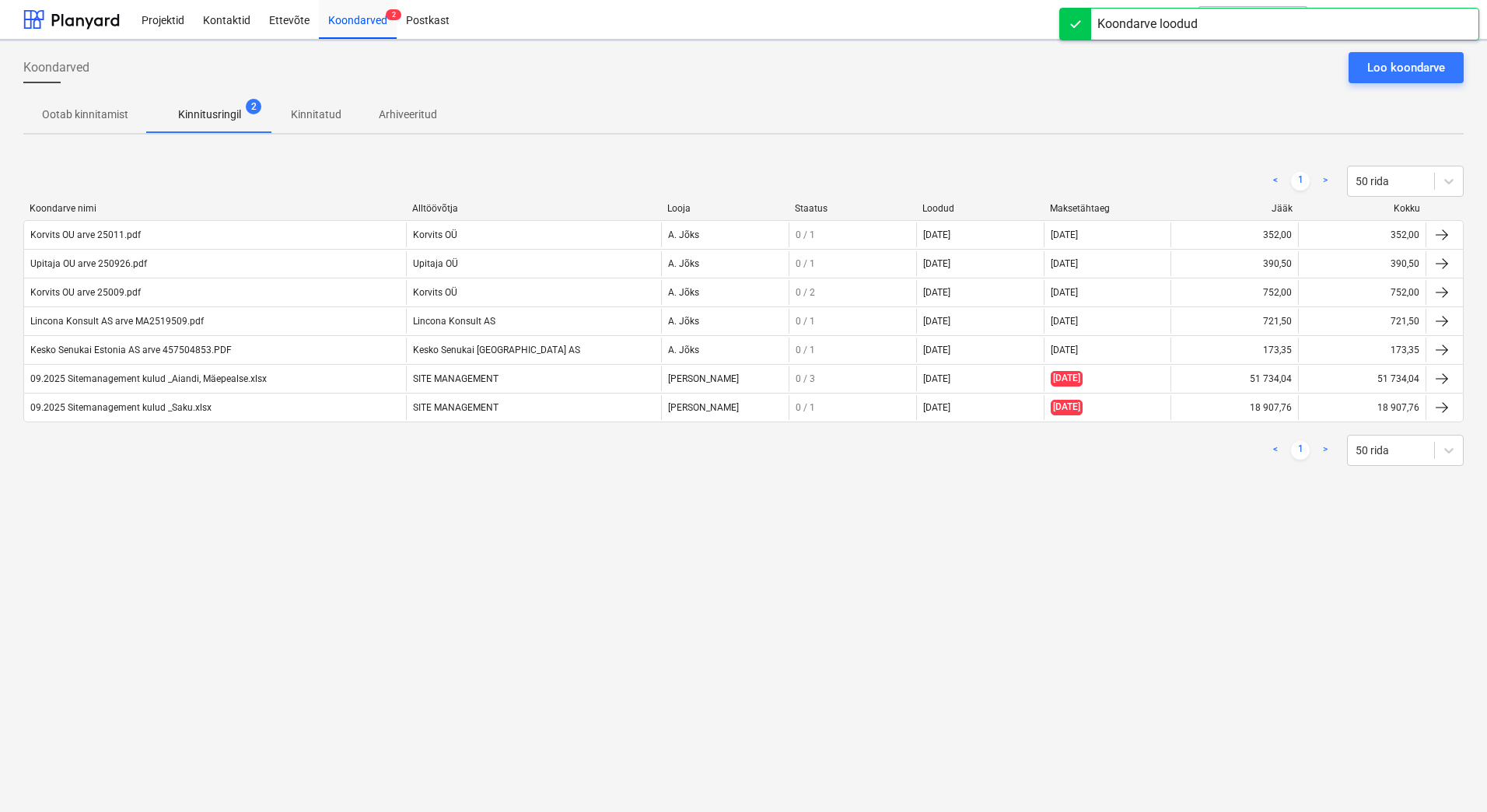
click at [389, 604] on div "Koondarved Loo koondarve Ootab kinnitamist Kinnitusringil 2 Kinnitatud Arhiveer…" at bounding box center [744, 425] width 1487 height 772
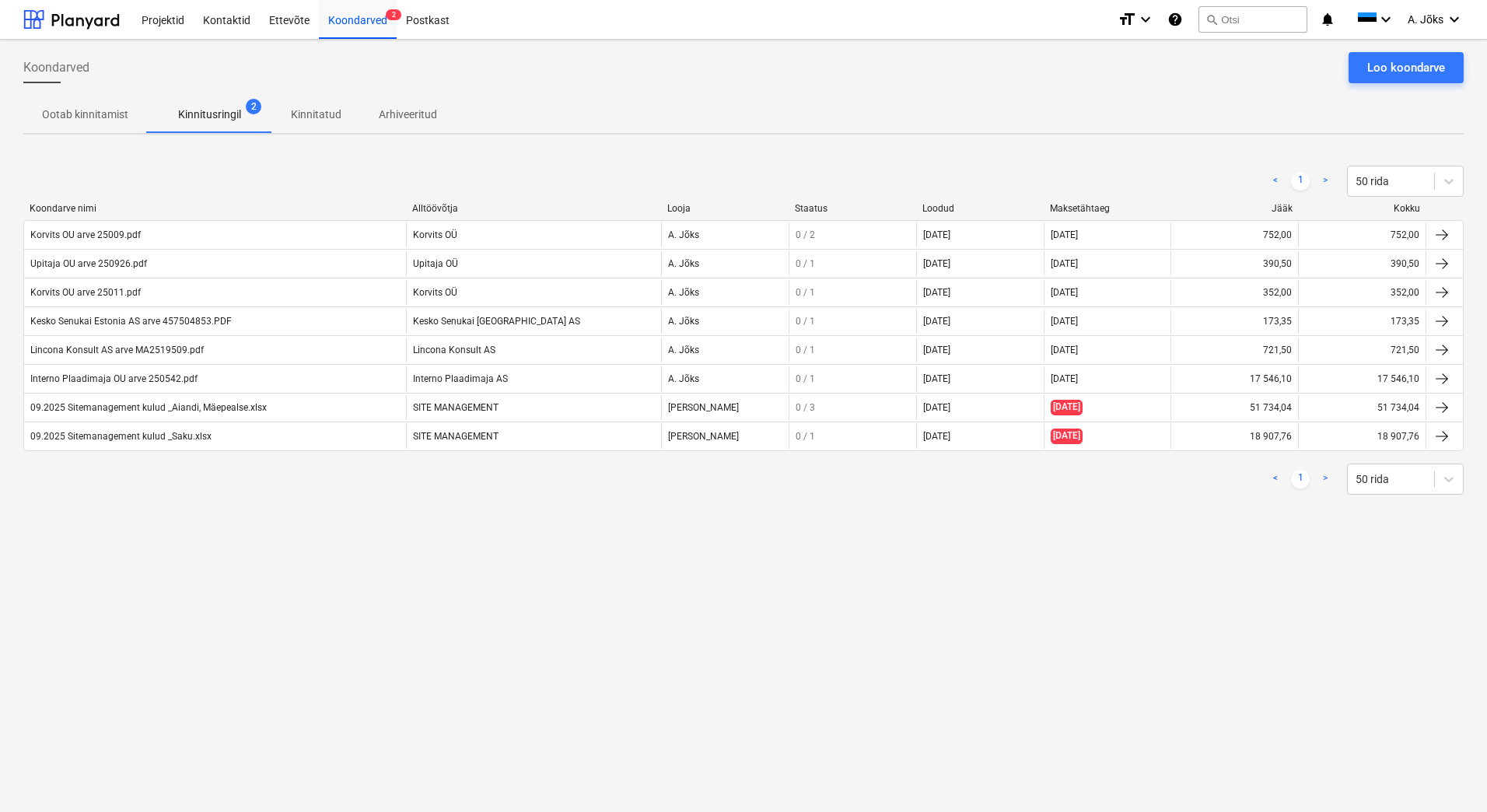
click at [369, 568] on div "Koondarved Loo koondarve Ootab kinnitamist Kinnitusringil 2 Kinnitatud Arhiveer…" at bounding box center [744, 425] width 1487 height 772
